Goal: Task Accomplishment & Management: Use online tool/utility

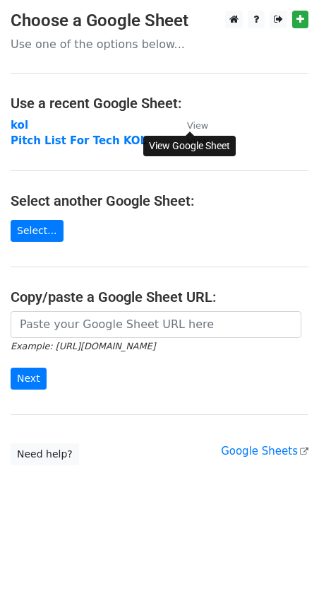
drag, startPoint x: 0, startPoint y: 0, endPoint x: 198, endPoint y: 120, distance: 231.5
click at [198, 120] on small "View" at bounding box center [197, 125] width 21 height 11
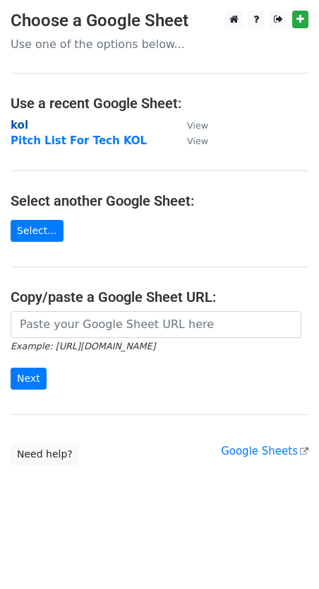
click at [17, 122] on strong "kol" at bounding box center [20, 125] width 18 height 13
click at [21, 129] on strong "kol" at bounding box center [20, 125] width 18 height 13
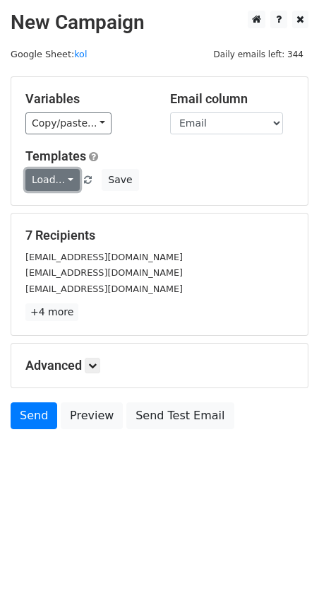
click at [71, 181] on link "Load..." at bounding box center [52, 180] width 54 height 22
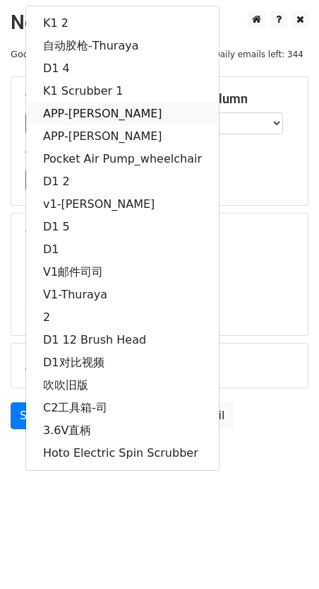
click at [112, 111] on link "APP-[PERSON_NAME]" at bounding box center [122, 113] width 193 height 23
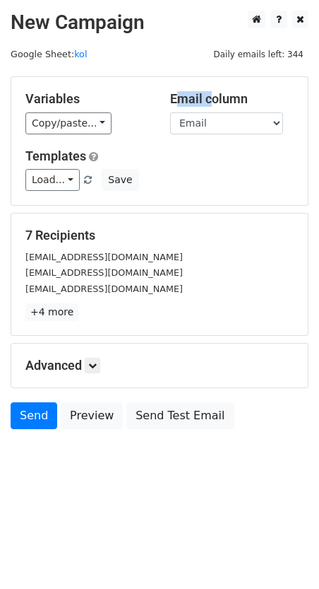
click at [112, 111] on div "Variables Copy/paste... {{First Name}} {{Email}}" at bounding box center [87, 112] width 145 height 43
click at [96, 361] on icon at bounding box center [92, 365] width 8 height 8
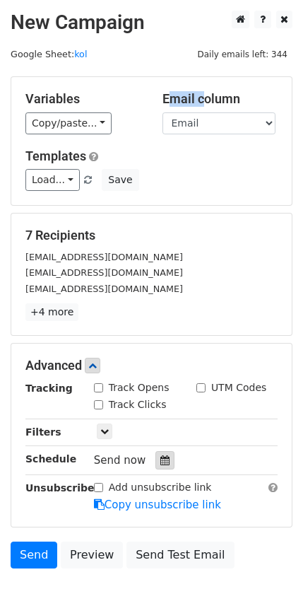
click at [161, 458] on icon at bounding box center [164, 460] width 9 height 10
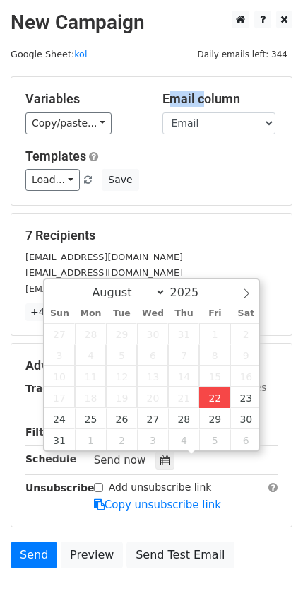
type input "[DATE] 17:33"
type input "05"
type input "33"
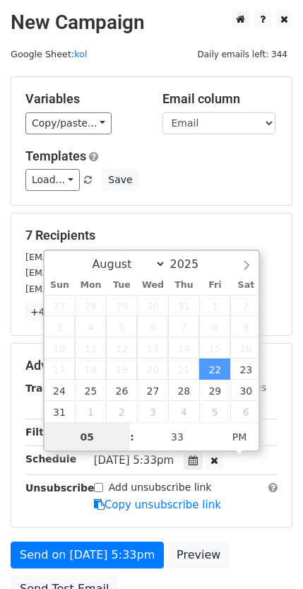
scroll to position [1, 0]
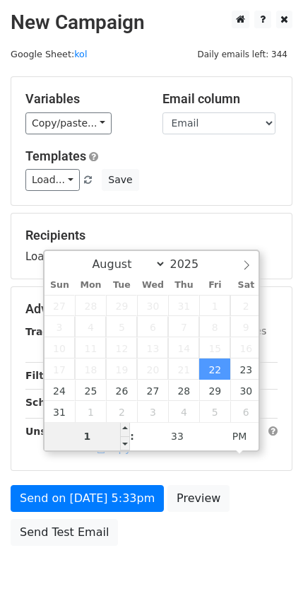
type input "10"
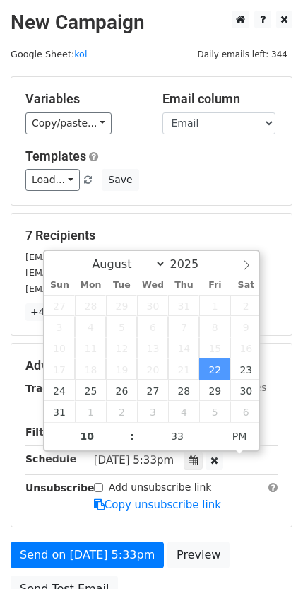
type input "[DATE] 22:33"
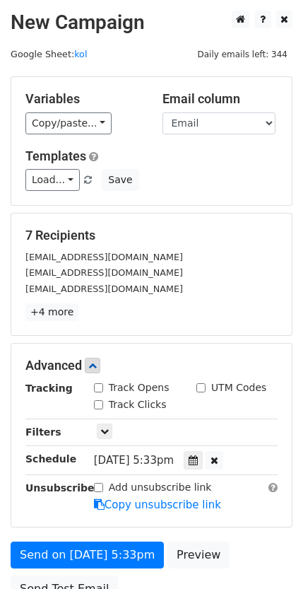
click at [290, 397] on div "Advanced Tracking Track Opens UTM Codes Track Clicks Filters Only include sprea…" at bounding box center [151, 434] width 281 height 183
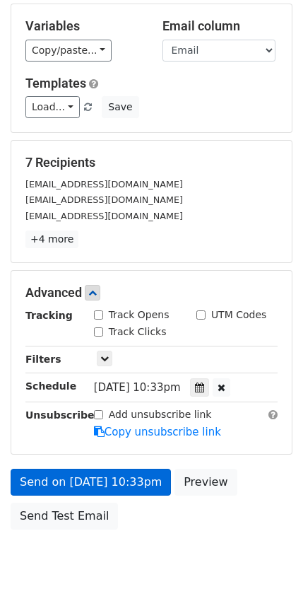
scroll to position [106, 0]
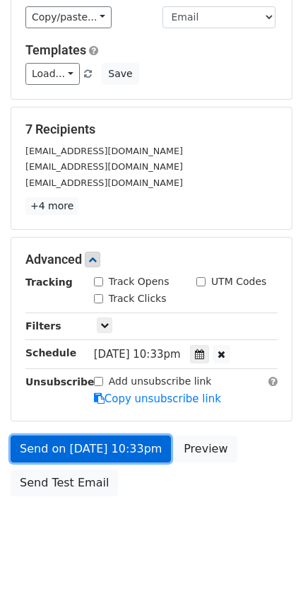
click at [78, 441] on link "Send on [DATE] 10:33pm" at bounding box center [91, 448] width 160 height 27
